Goal: Book appointment/travel/reservation

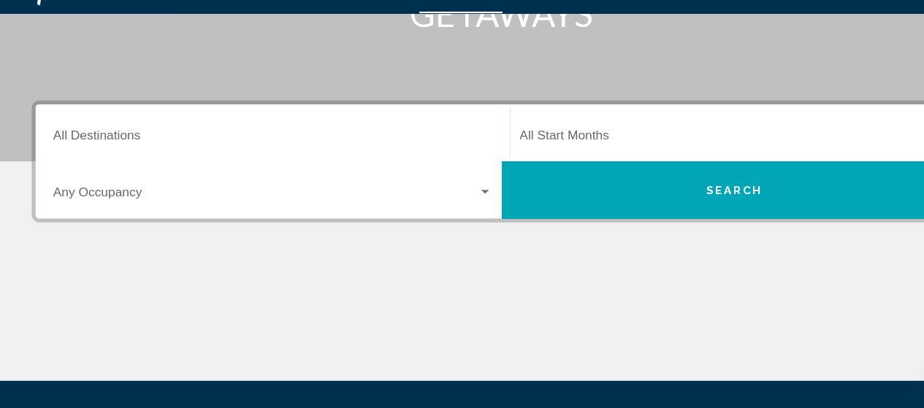
scroll to position [262, 0]
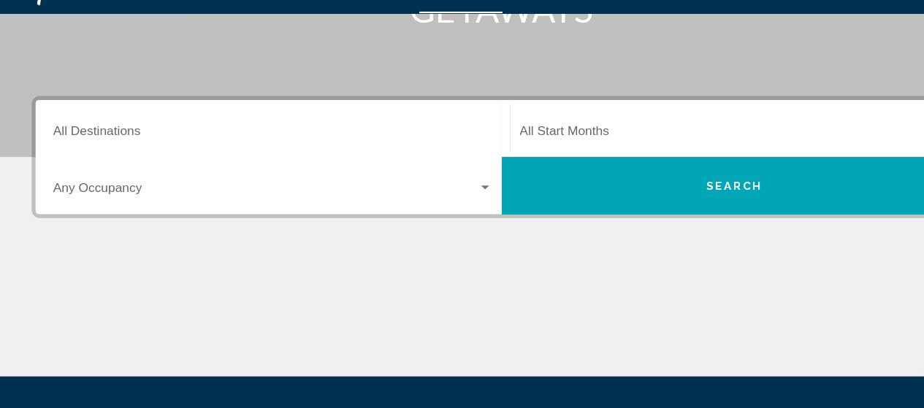
click at [444, 204] on div "Search widget" at bounding box center [447, 205] width 7 height 4
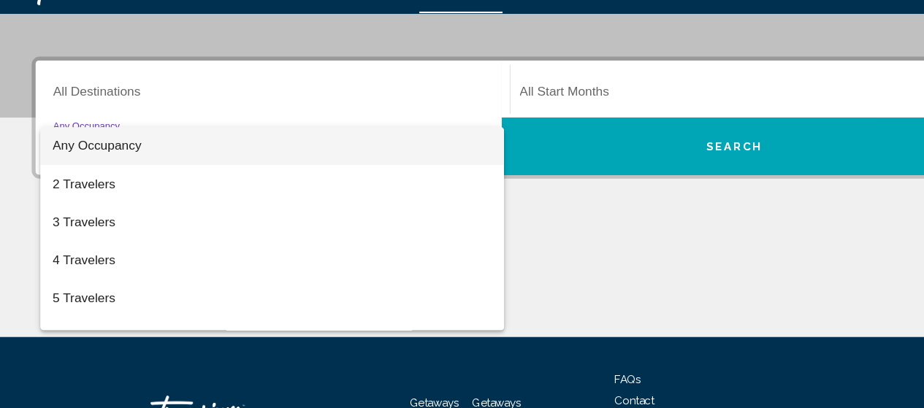
scroll to position [303, 0]
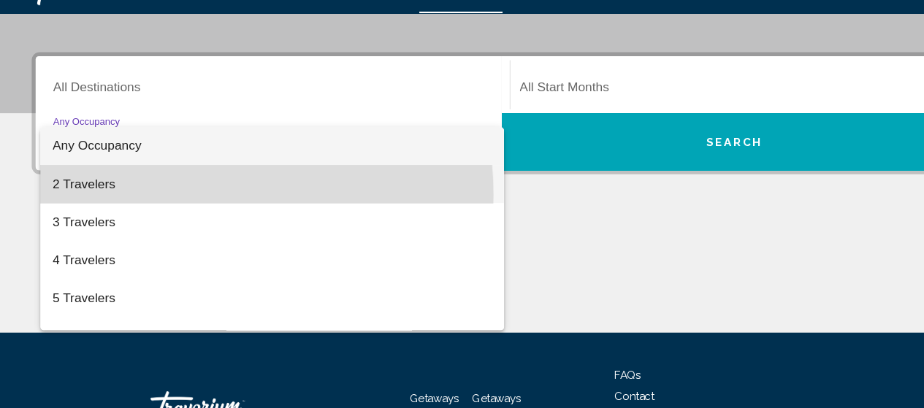
click at [157, 212] on span "2 Travelers" at bounding box center [251, 201] width 405 height 35
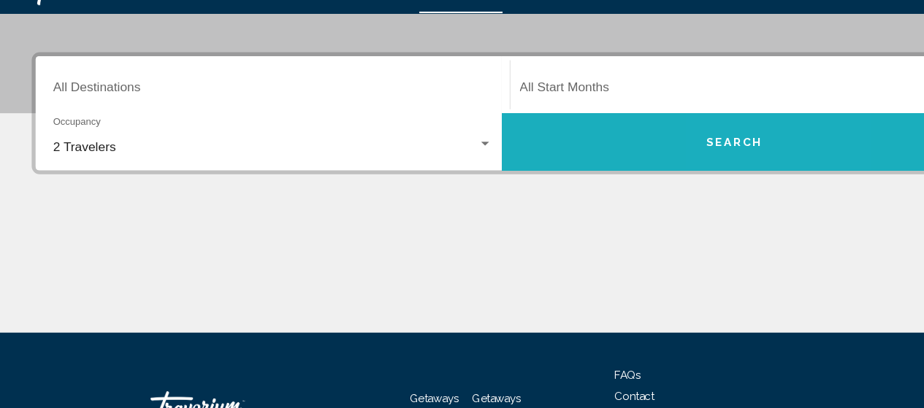
click at [693, 166] on span "Search" at bounding box center [676, 163] width 51 height 12
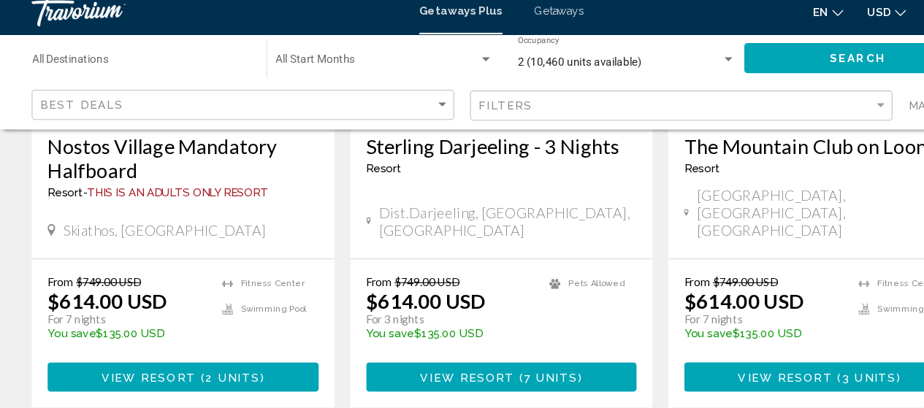
scroll to position [2419, 0]
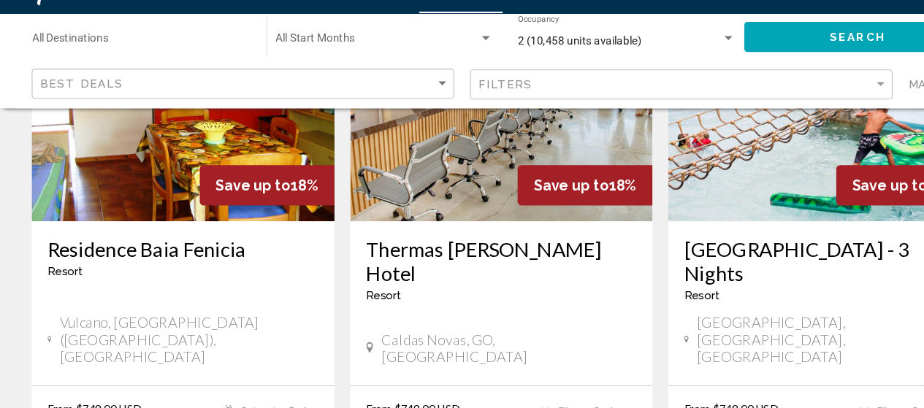
scroll to position [1735, 0]
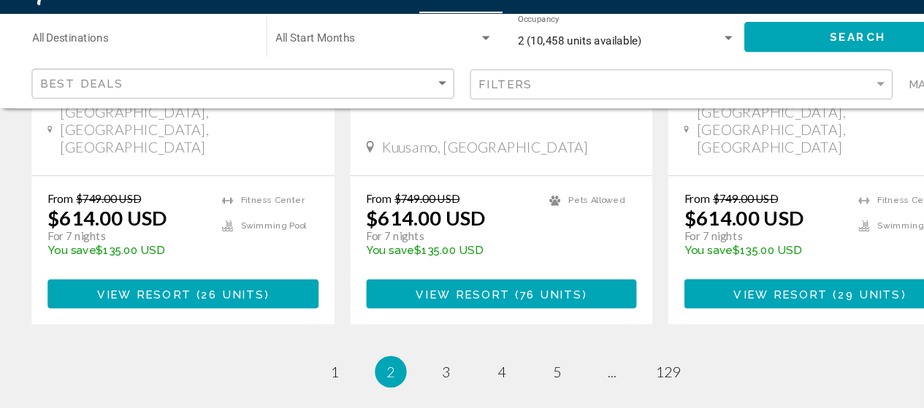
scroll to position [2501, 0]
